Goal: Task Accomplishment & Management: Use online tool/utility

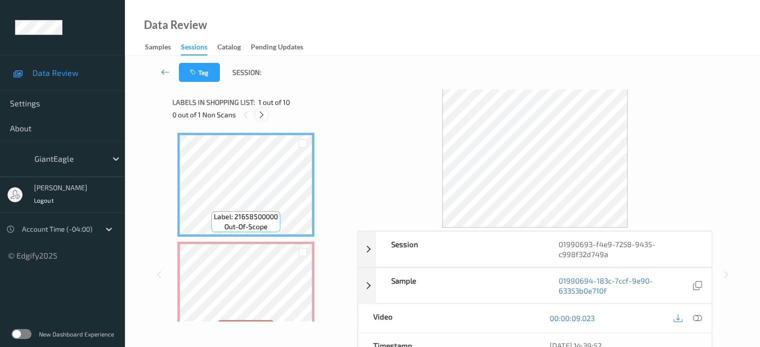
click at [264, 117] on icon at bounding box center [261, 114] width 8 height 9
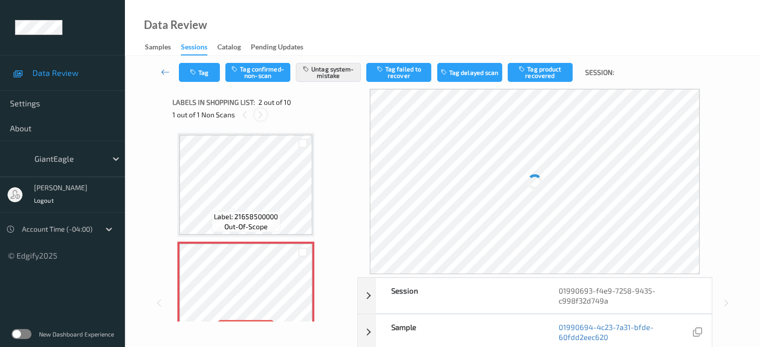
scroll to position [5, 0]
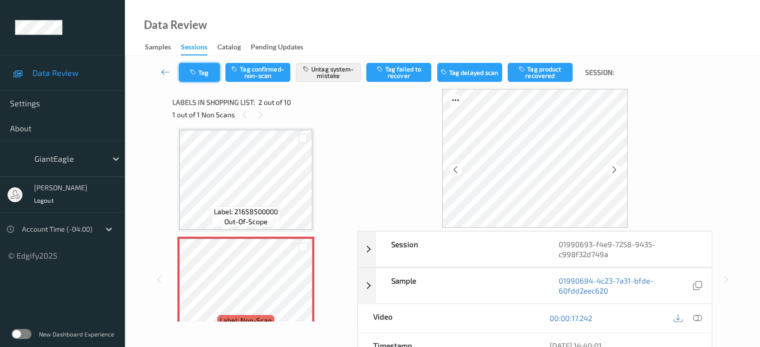
click at [206, 75] on button "Tag" at bounding box center [199, 72] width 41 height 19
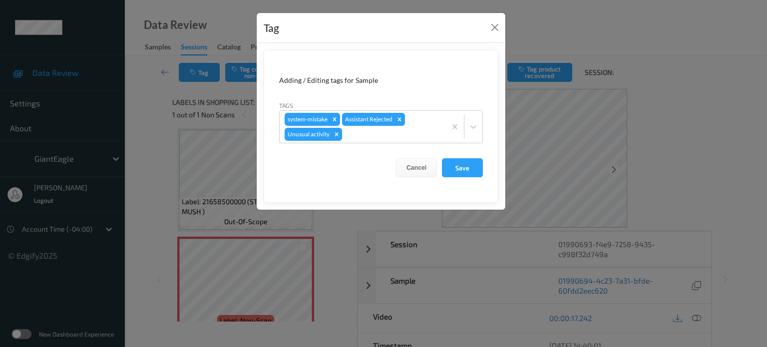
click at [358, 225] on div "Tag Adding / Editing tags for Sample Tags system-mistake Assistant Rejected Unu…" at bounding box center [383, 173] width 767 height 347
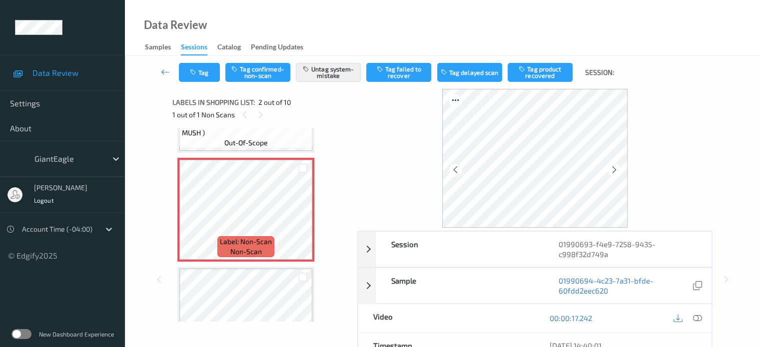
scroll to position [92, 0]
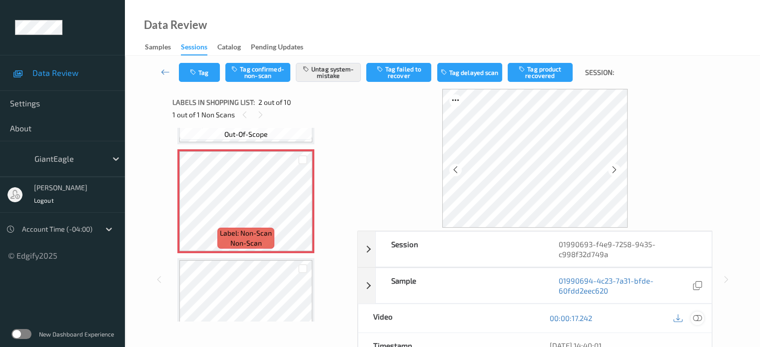
click at [695, 314] on icon at bounding box center [696, 318] width 9 height 9
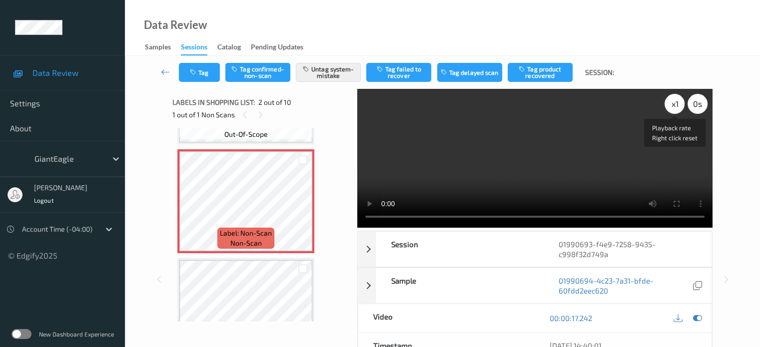
click at [675, 106] on div "x 1" at bounding box center [674, 104] width 20 height 20
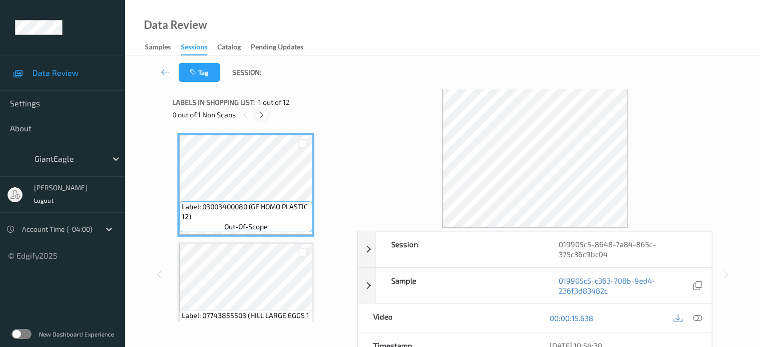
click at [263, 117] on icon at bounding box center [261, 114] width 8 height 9
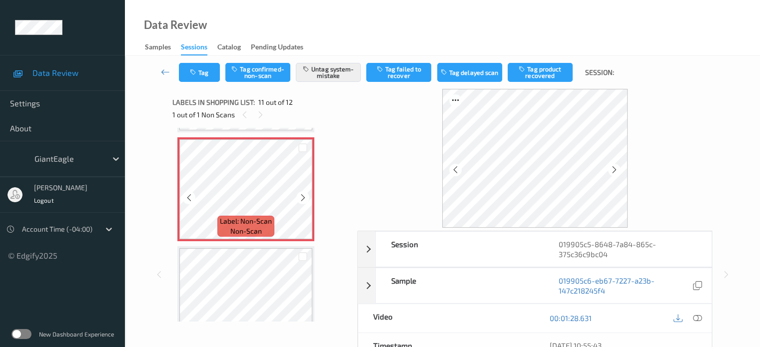
scroll to position [1085, 0]
click at [192, 197] on icon at bounding box center [189, 197] width 8 height 9
click at [696, 319] on icon at bounding box center [696, 318] width 9 height 9
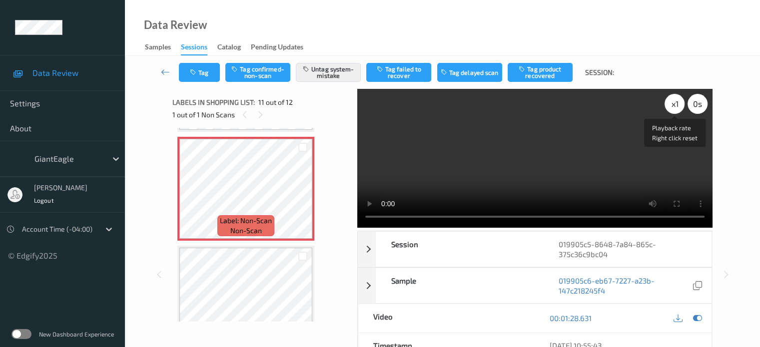
click at [673, 102] on div "x 1" at bounding box center [674, 104] width 20 height 20
click at [205, 76] on button "Tag" at bounding box center [199, 72] width 41 height 19
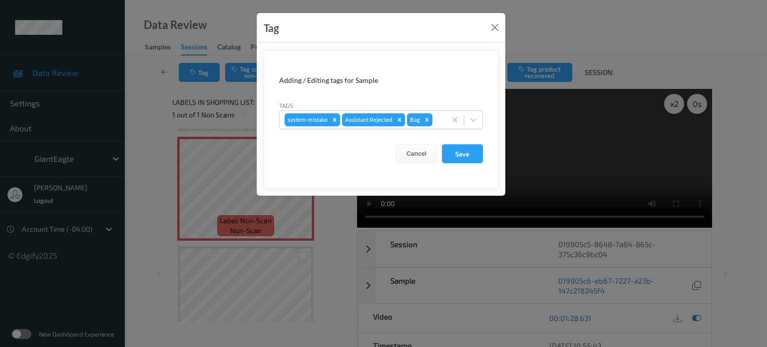
click at [231, 20] on div "Tag Adding / Editing tags for Sample Tags system-mistake Assistant Rejected Bag…" at bounding box center [383, 173] width 767 height 347
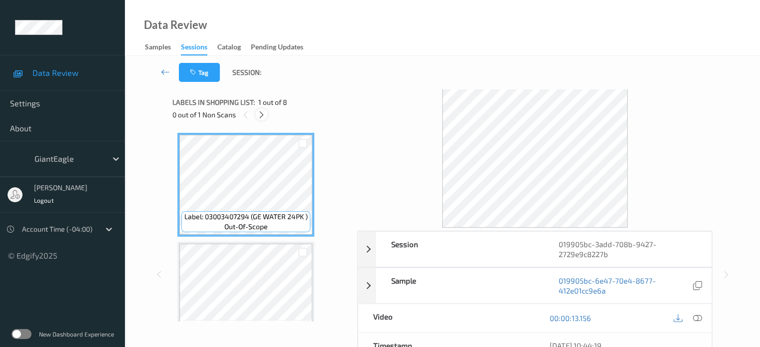
click at [262, 114] on icon at bounding box center [261, 114] width 8 height 9
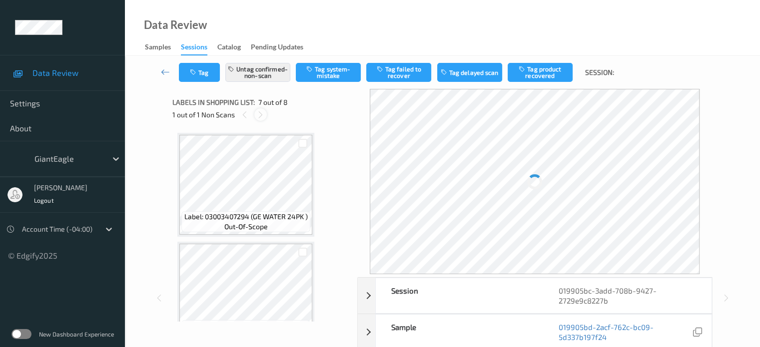
scroll to position [550, 0]
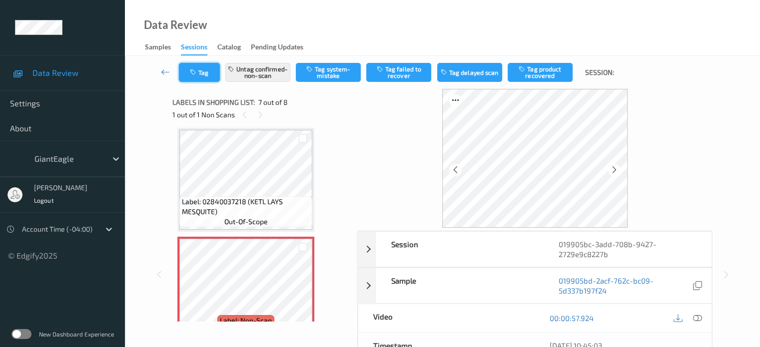
click at [202, 72] on button "Tag" at bounding box center [199, 72] width 41 height 19
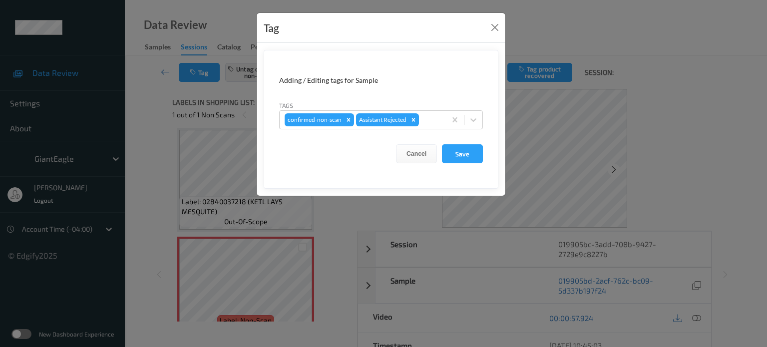
click at [166, 89] on div "Tag Adding / Editing tags for Sample Tags confirmed-non-scan Assistant Rejected…" at bounding box center [383, 173] width 767 height 347
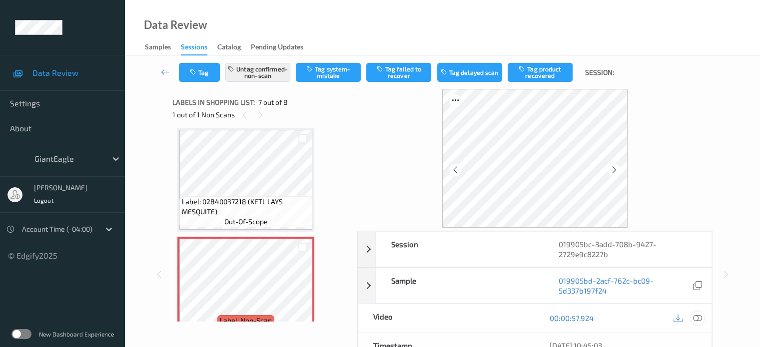
click at [699, 318] on icon at bounding box center [696, 318] width 9 height 9
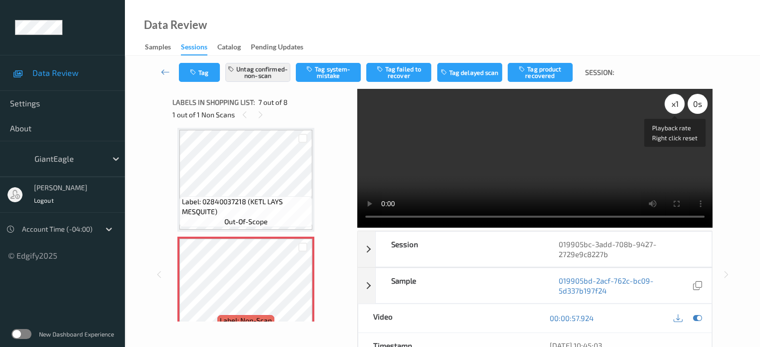
click at [670, 105] on div "x 1" at bounding box center [674, 104] width 20 height 20
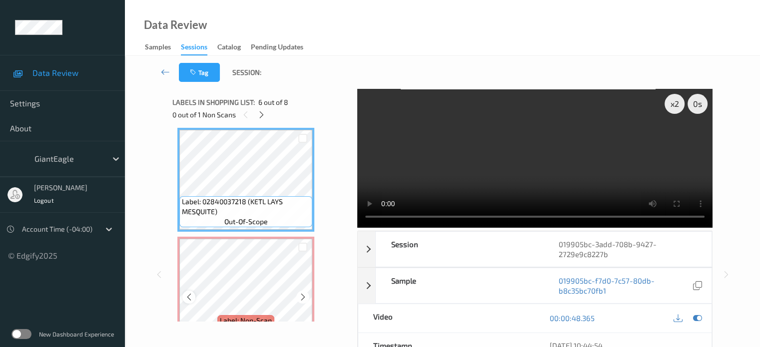
click at [186, 301] on div at bounding box center [188, 297] width 12 height 12
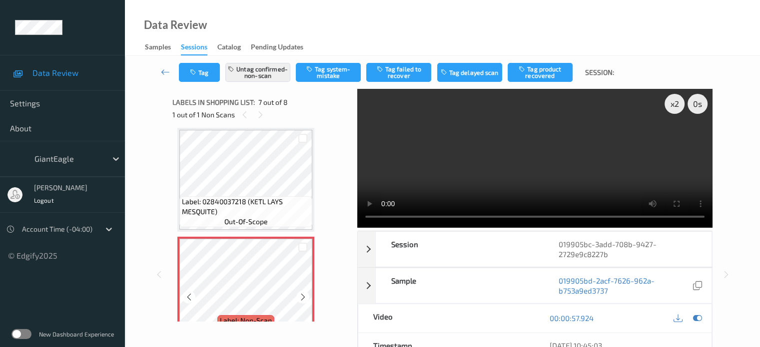
click at [186, 301] on div at bounding box center [188, 297] width 12 height 12
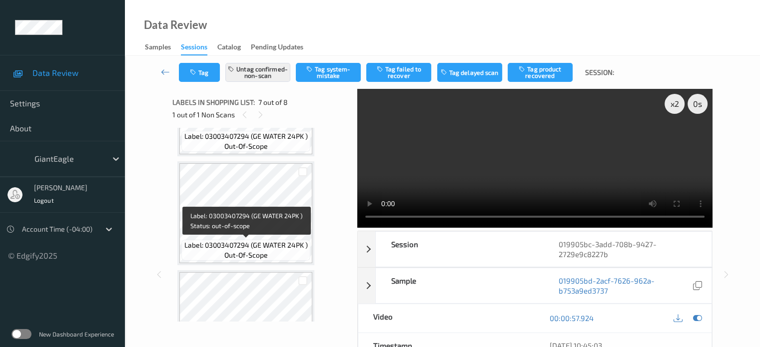
scroll to position [278, 0]
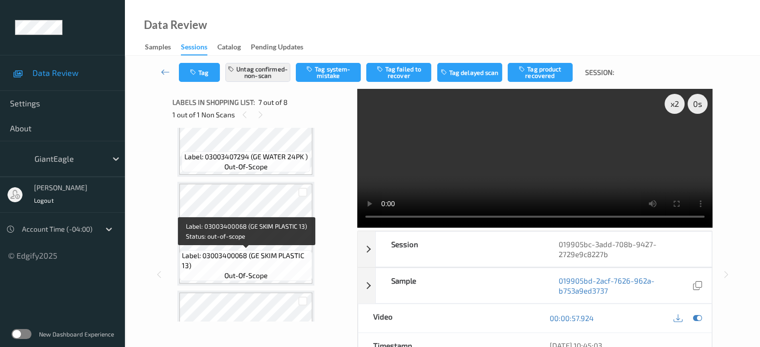
click at [274, 255] on span "Label: 03003400068 (GE SKIM PLASTIC 13)" at bounding box center [246, 261] width 128 height 20
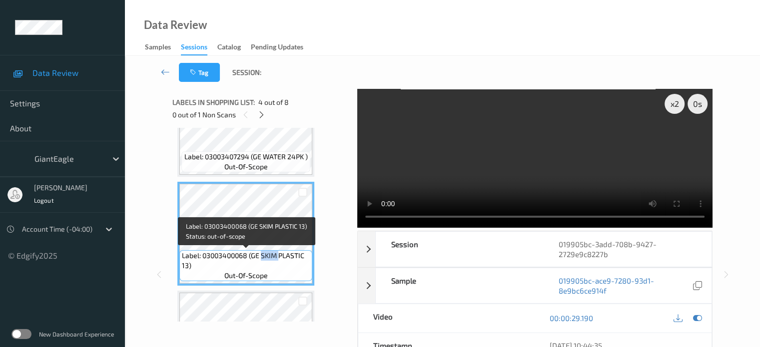
click at [274, 255] on span "Label: 03003400068 (GE SKIM PLASTIC 13)" at bounding box center [246, 261] width 128 height 20
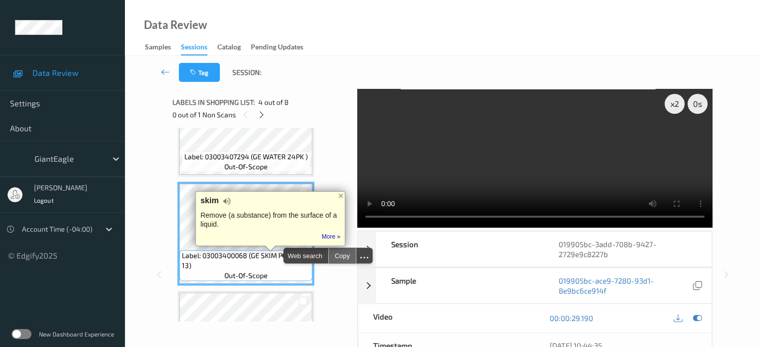
click at [345, 257] on div "Copy" at bounding box center [342, 255] width 27 height 15
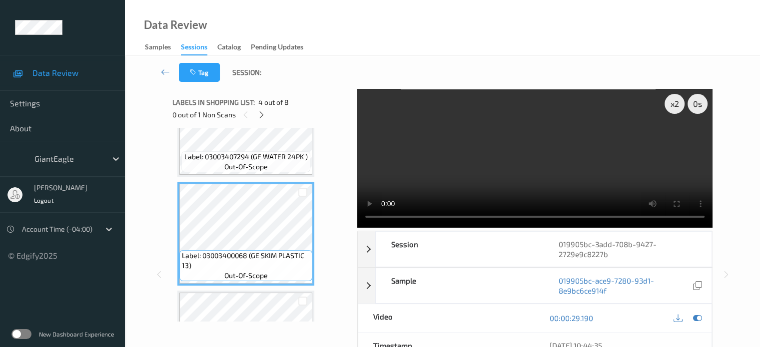
click at [333, 223] on div "Label: 03003407294 (GE WATER 24PK ) out-of-scope Label: 03003407294 (GE WATER 2…" at bounding box center [261, 288] width 168 height 866
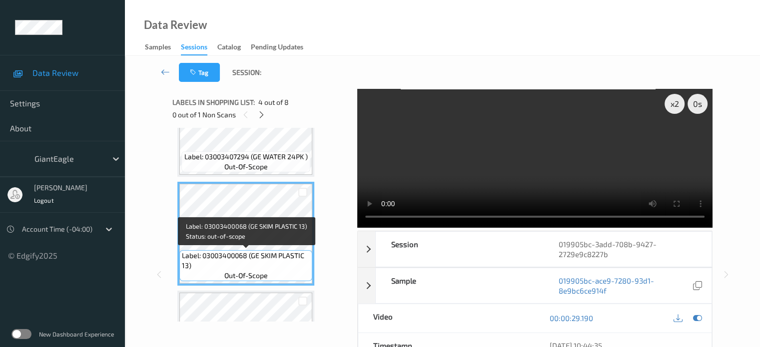
click at [253, 254] on span "Label: 03003400068 (GE SKIM PLASTIC 13)" at bounding box center [246, 261] width 128 height 20
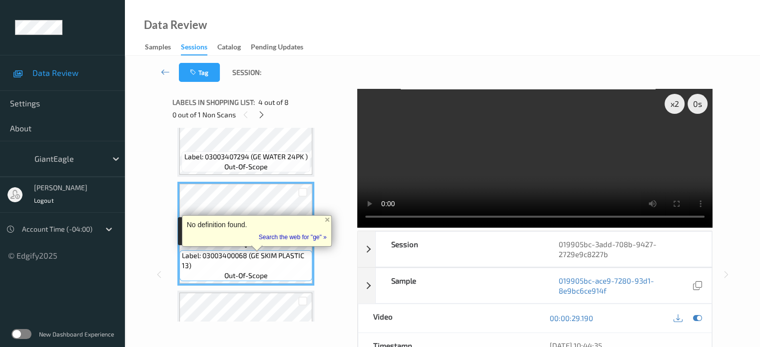
click at [265, 272] on span "out-of-scope" at bounding box center [245, 276] width 43 height 10
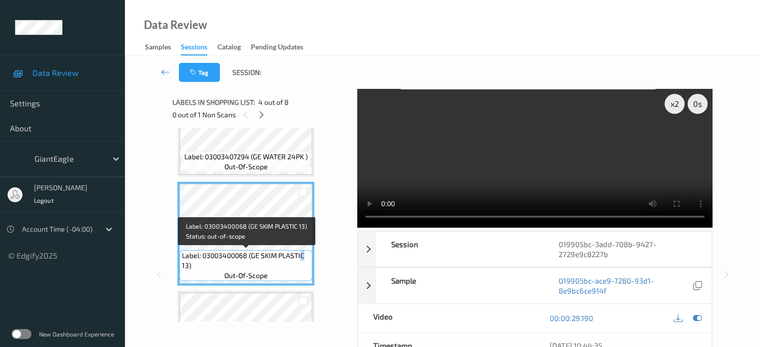
click at [300, 257] on span "Label: 03003400068 (GE SKIM PLASTIC 13)" at bounding box center [246, 261] width 128 height 20
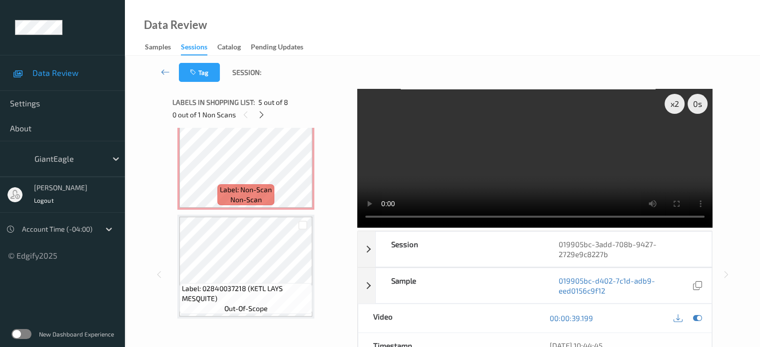
scroll to position [682, 0]
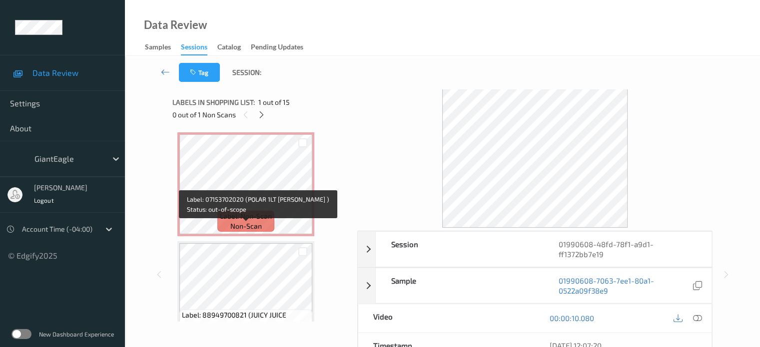
scroll to position [1420, 0]
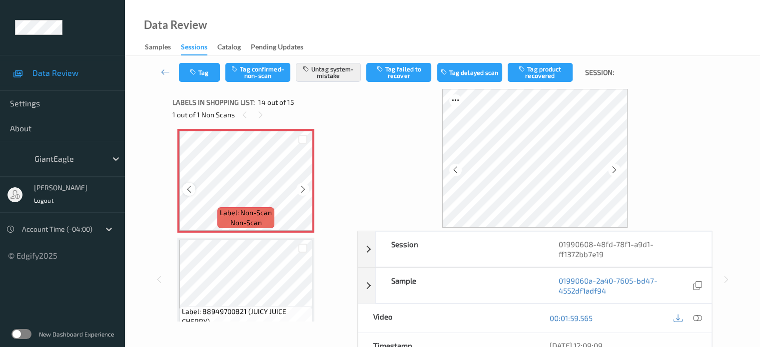
click at [186, 191] on icon at bounding box center [189, 189] width 8 height 9
click at [689, 312] on div at bounding box center [687, 318] width 32 height 13
click at [697, 314] on icon at bounding box center [696, 318] width 9 height 9
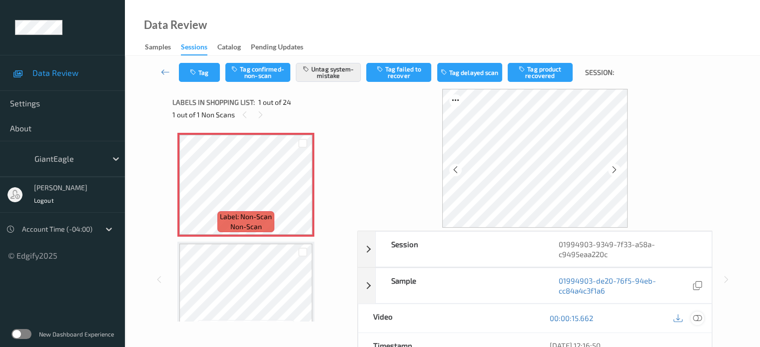
click at [696, 317] on icon at bounding box center [696, 318] width 9 height 9
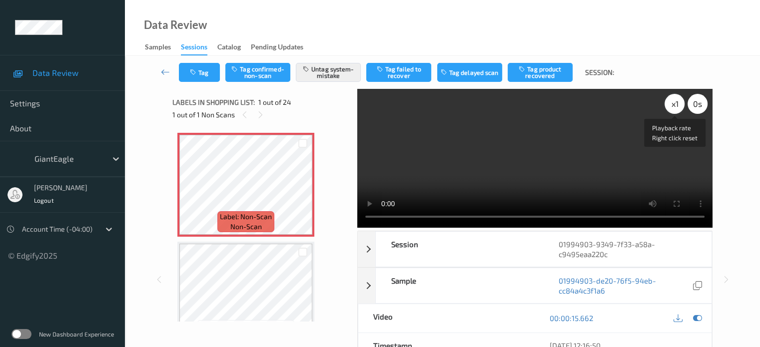
click at [671, 109] on div "x 1" at bounding box center [674, 104] width 20 height 20
click at [302, 196] on icon at bounding box center [303, 193] width 8 height 9
click at [186, 196] on icon at bounding box center [189, 193] width 8 height 9
click at [198, 73] on button "Tag" at bounding box center [199, 72] width 41 height 19
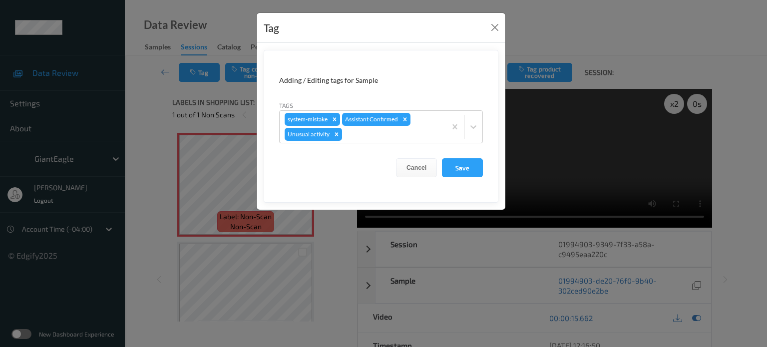
click at [150, 107] on div "Tag Adding / Editing tags for Sample Tags system-mistake Assistant Confirmed Un…" at bounding box center [383, 173] width 767 height 347
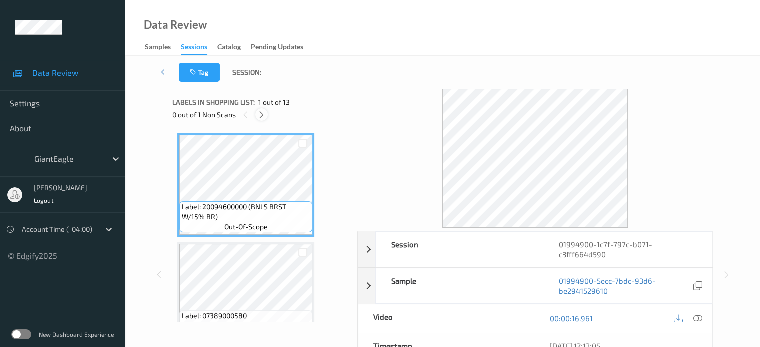
click at [264, 114] on icon at bounding box center [261, 114] width 8 height 9
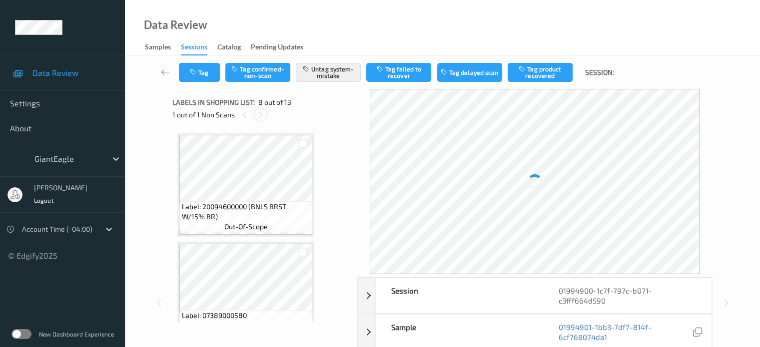
scroll to position [658, 0]
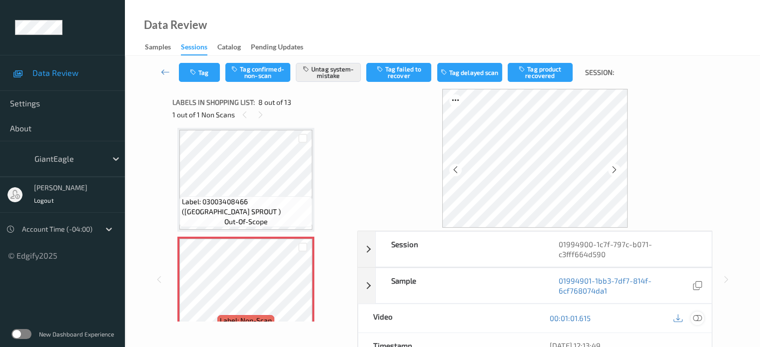
click at [691, 312] on div at bounding box center [696, 318] width 13 height 13
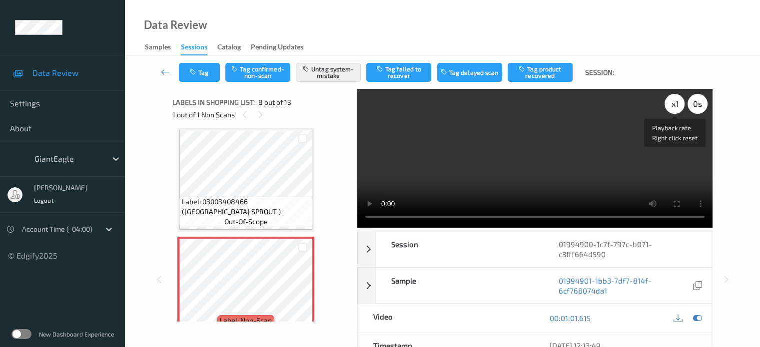
click at [679, 98] on div "x 1" at bounding box center [674, 104] width 20 height 20
click at [676, 102] on div "x 2" at bounding box center [674, 104] width 20 height 20
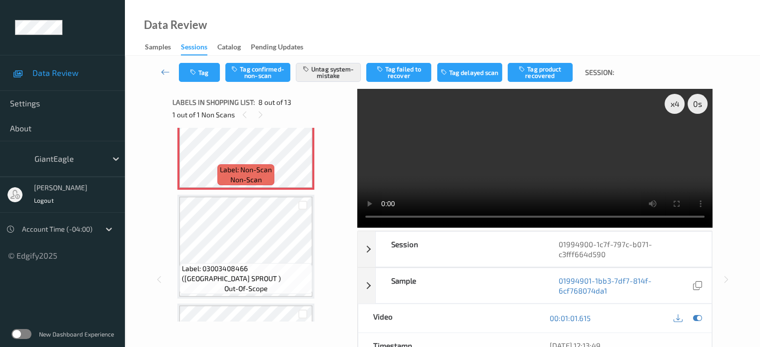
scroll to position [808, 0]
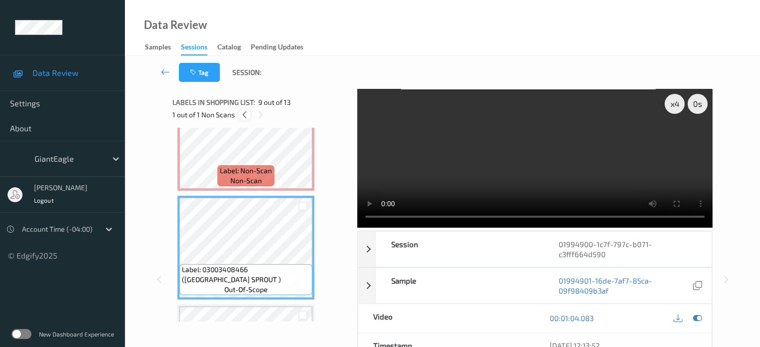
click at [248, 117] on icon at bounding box center [244, 114] width 8 height 9
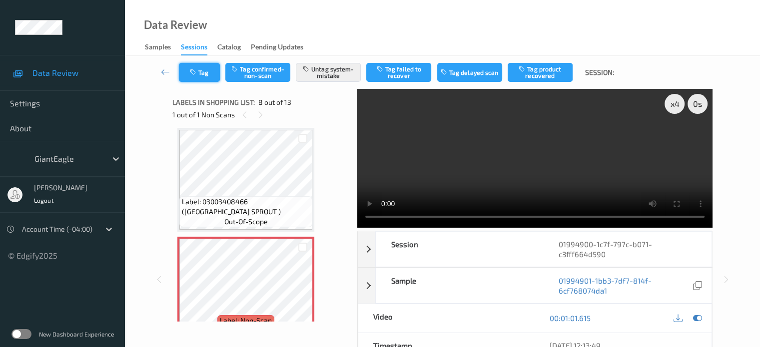
click at [212, 77] on button "Tag" at bounding box center [199, 72] width 41 height 19
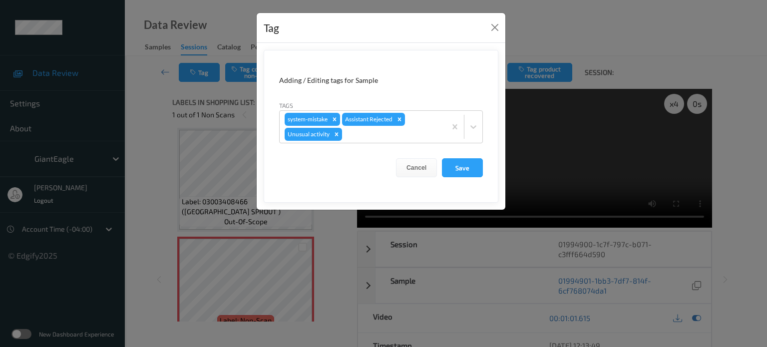
click at [182, 93] on div "Tag Adding / Editing tags for Sample Tags system-mistake Assistant Rejected Unu…" at bounding box center [383, 173] width 767 height 347
